Goal: Transaction & Acquisition: Obtain resource

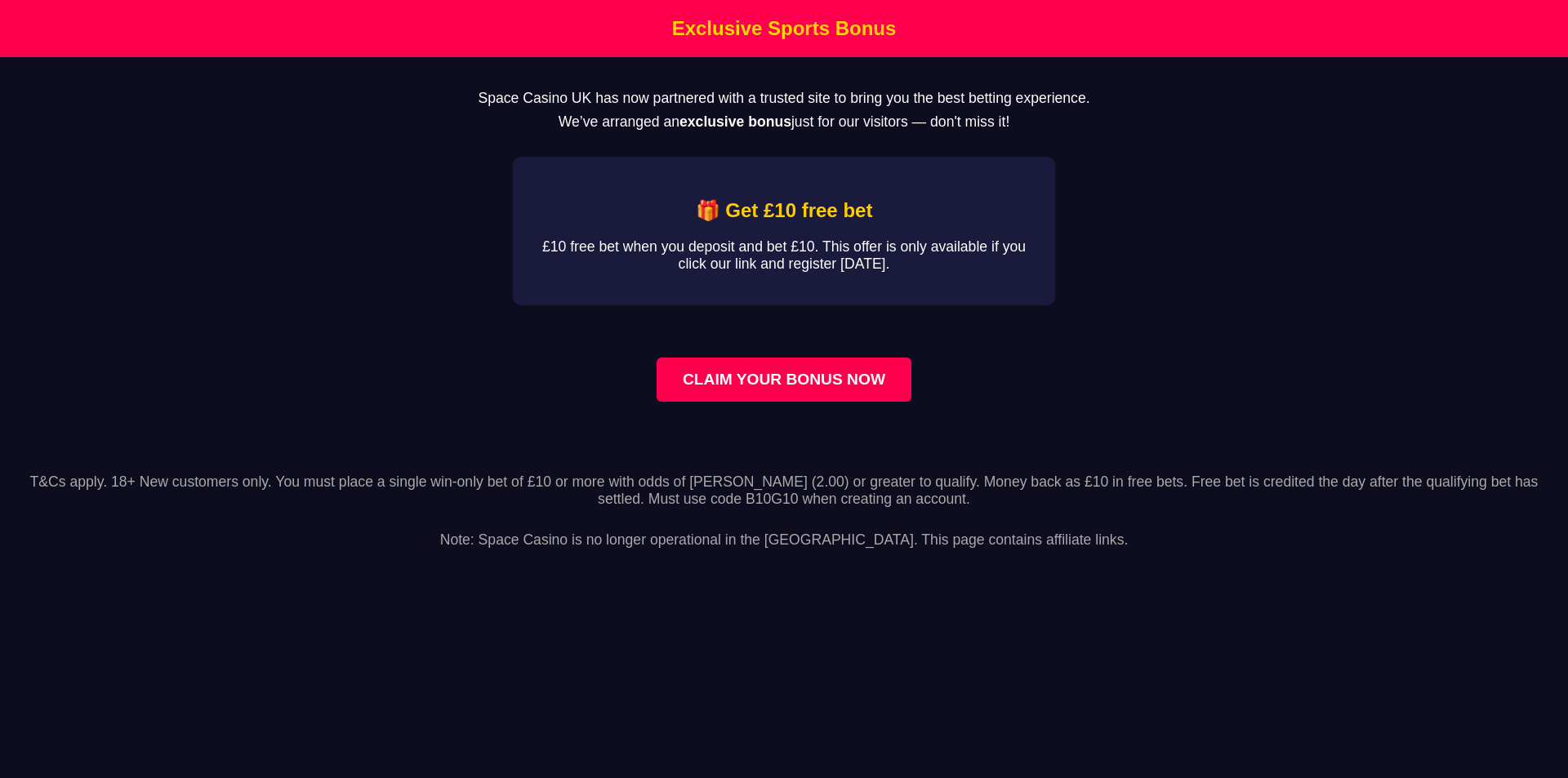
click at [750, 402] on link "CLAIM YOUR BONUS NOW" at bounding box center [784, 380] width 255 height 44
click at [732, 222] on h2 "🎁 Get £10 free bet" at bounding box center [784, 211] width 490 height 23
click at [796, 401] on link "CLAIM YOUR BONUS NOW" at bounding box center [784, 380] width 255 height 44
